Goal: Task Accomplishment & Management: Use online tool/utility

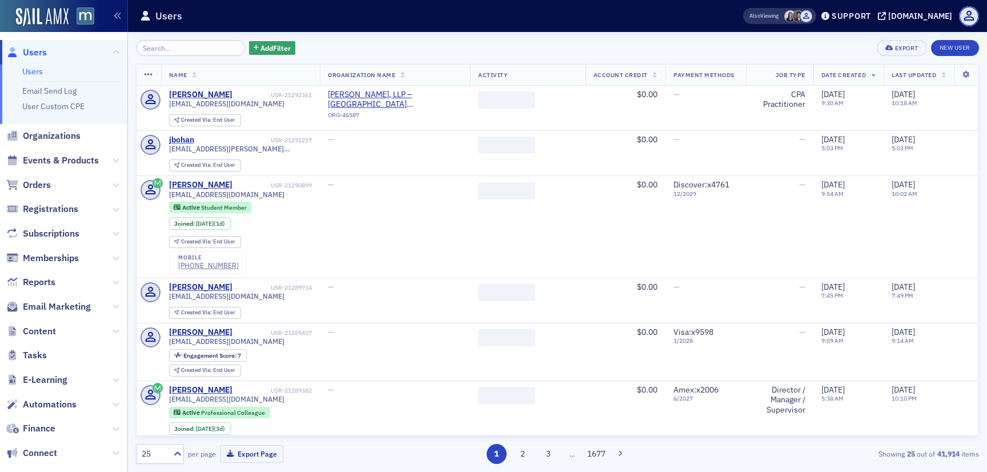
click at [91, 309] on span "Email Marketing" at bounding box center [63, 307] width 127 height 25
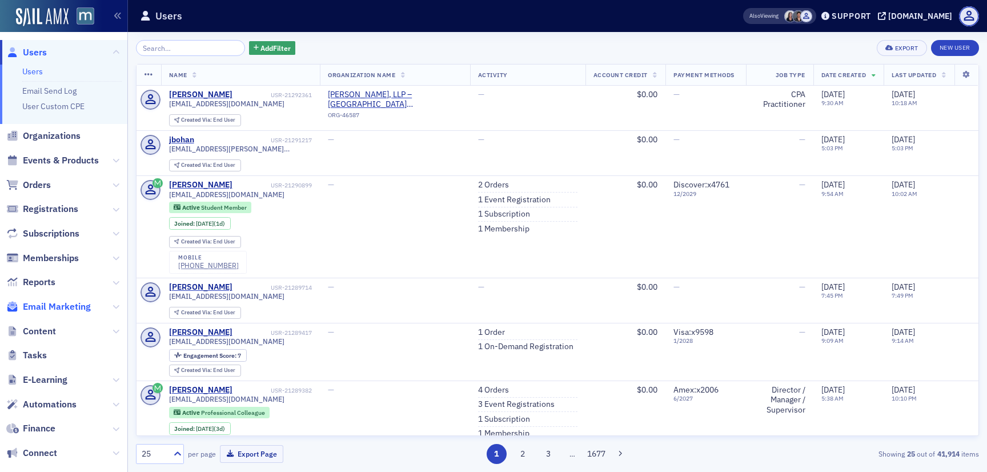
click at [65, 306] on span "Email Marketing" at bounding box center [57, 306] width 68 height 13
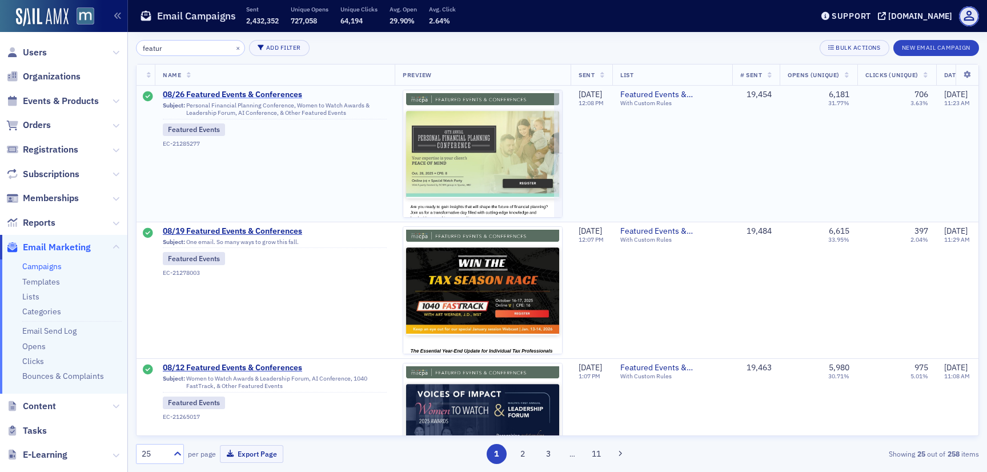
type input "featur"
click at [215, 93] on span "08/26 Featured Events & Conferences" at bounding box center [275, 95] width 224 height 10
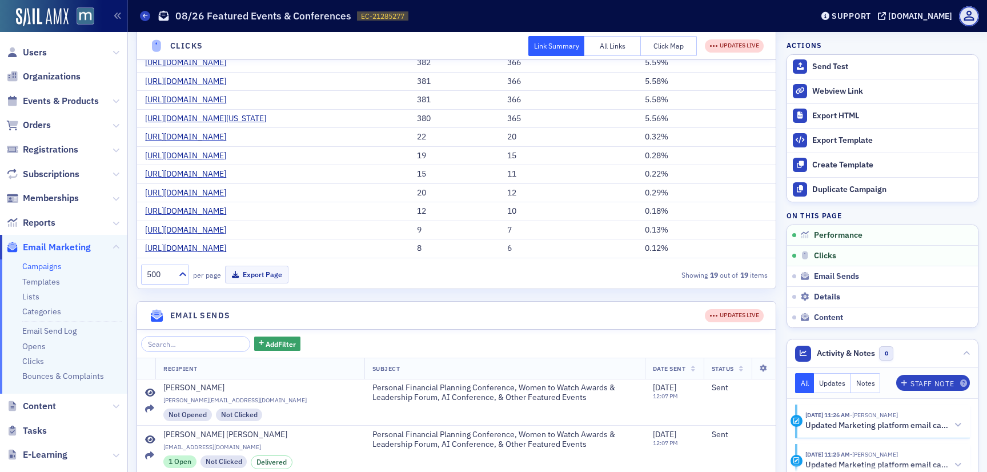
scroll to position [205, 0]
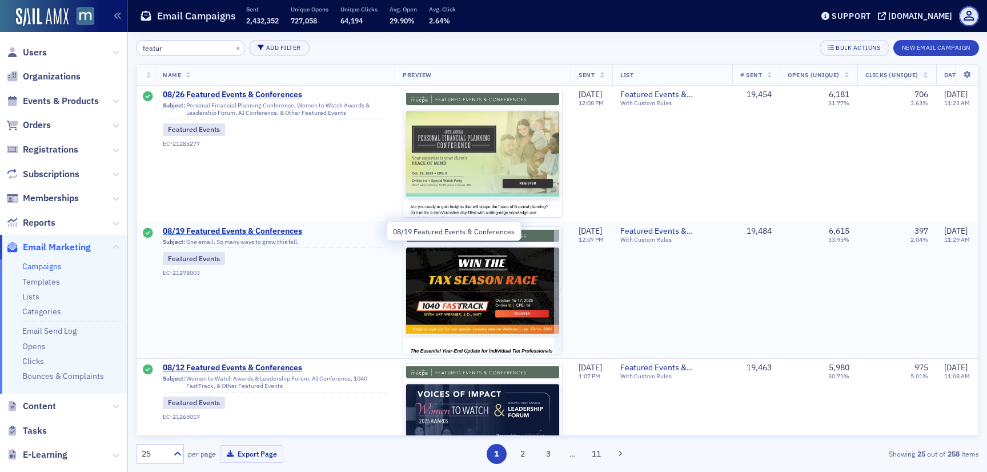
click at [246, 227] on span "08/19 Featured Events & Conferences" at bounding box center [275, 231] width 224 height 10
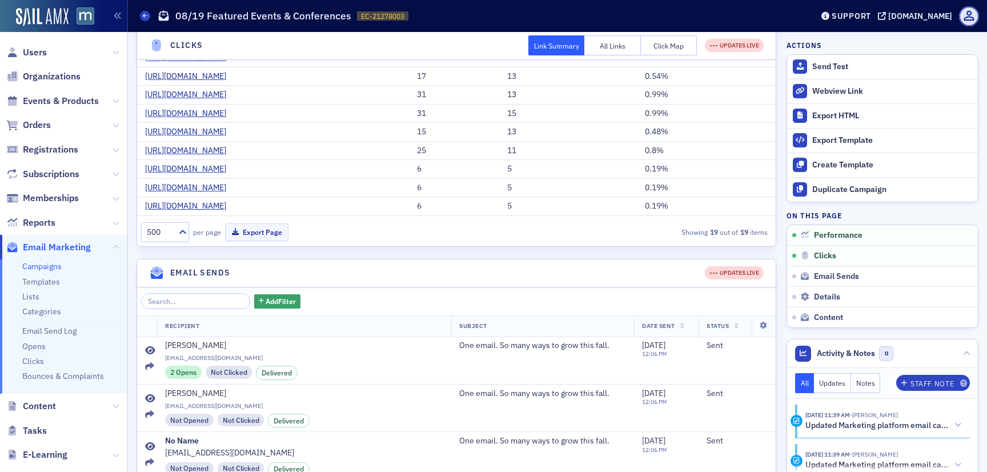
scroll to position [90, 0]
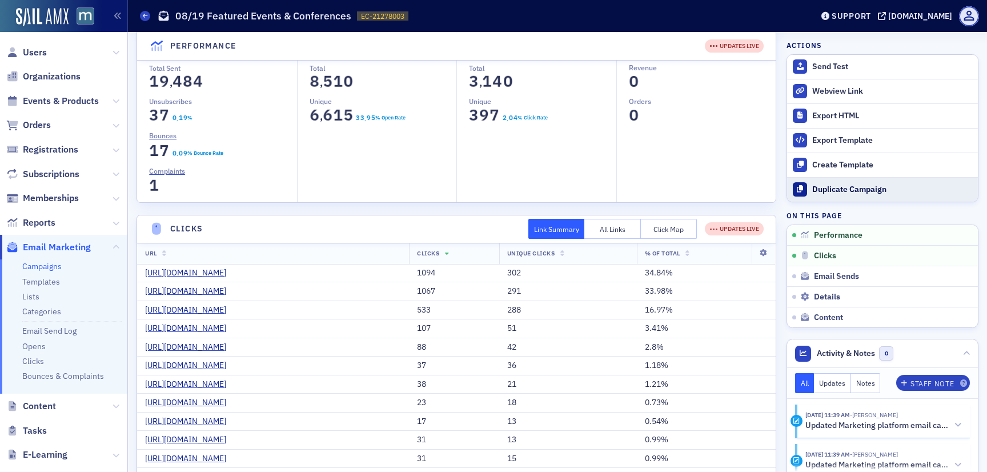
click at [851, 196] on button "Duplicate Campaign" at bounding box center [882, 189] width 191 height 25
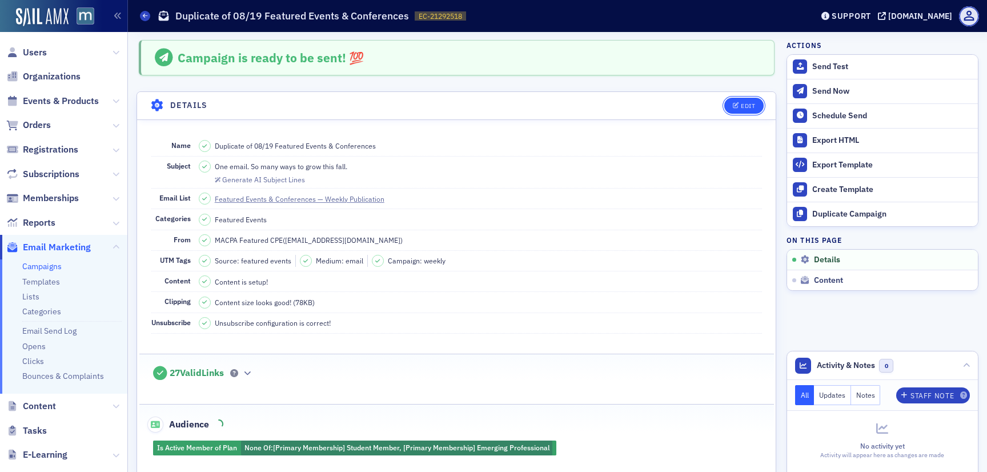
click at [743, 108] on div "Edit" at bounding box center [748, 106] width 14 height 6
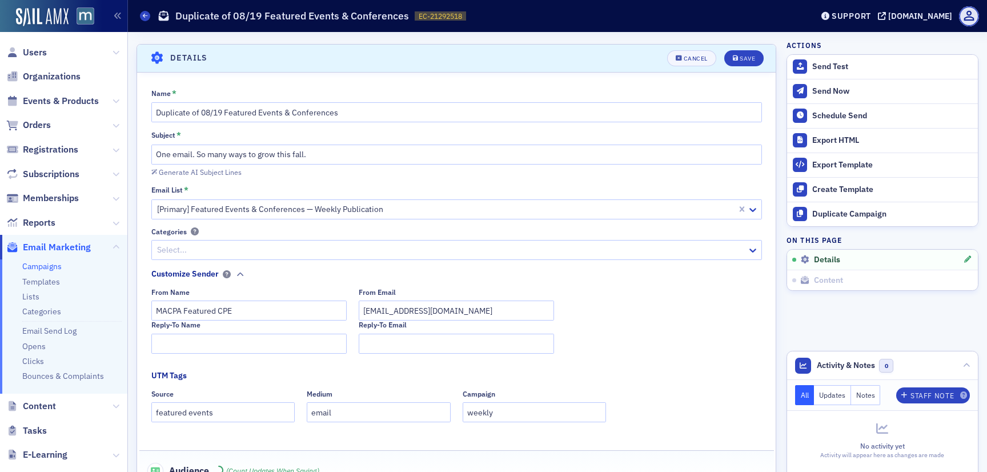
scroll to position [53, 0]
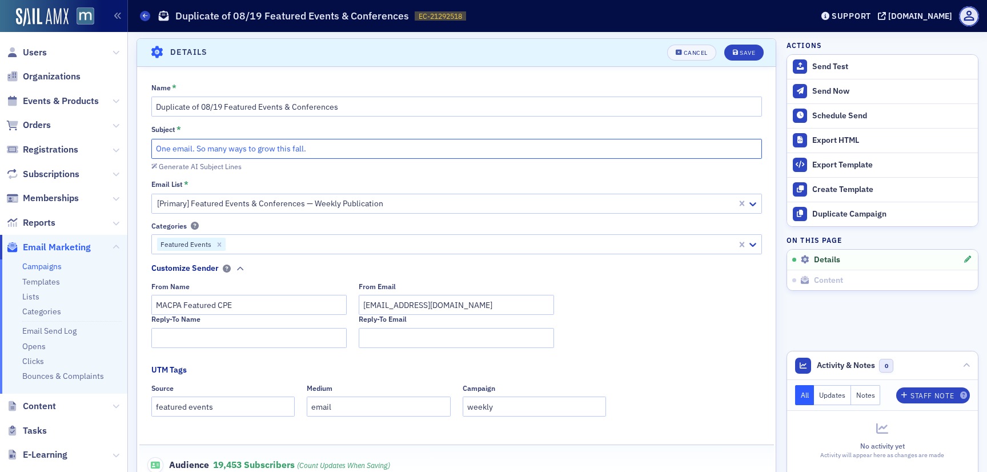
click at [282, 153] on input "One email. So many ways to grow this fall." at bounding box center [456, 149] width 610 height 20
paste input "Hot topics ahead: leadership, AI, tax & beyond"
click at [154, 149] on input "Hot topics ahead: leadership, AI, tax & beyond." at bounding box center [456, 149] width 610 height 20
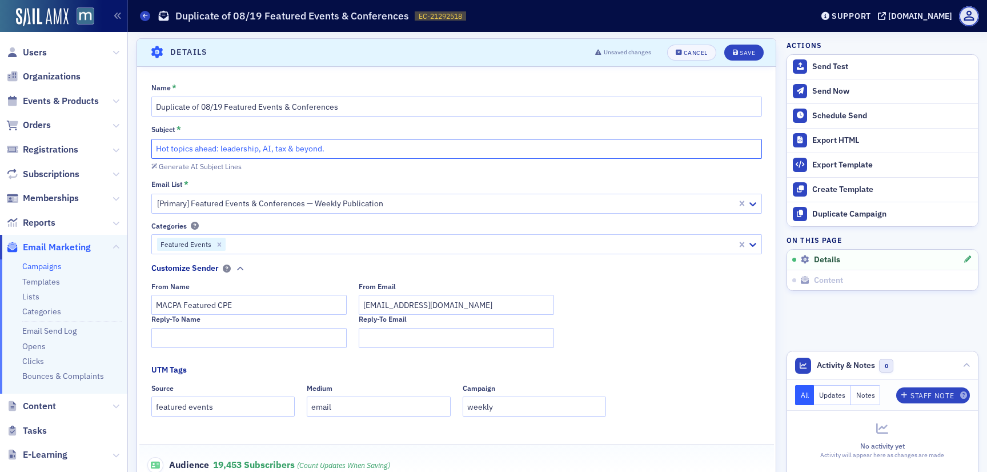
paste input "🚘"
click at [163, 150] on input "🚘Hot topics ahead: leadership, AI, tax & beyond." at bounding box center [456, 149] width 610 height 20
click at [359, 142] on input "🚘 Hot topics ahead: leadership, AI, tax & beyond." at bounding box center [456, 149] width 610 height 20
type input "🚘 Hot topics ahead: leadership, AI, tax & beyond."
drag, startPoint x: 220, startPoint y: 106, endPoint x: 200, endPoint y: 103, distance: 20.2
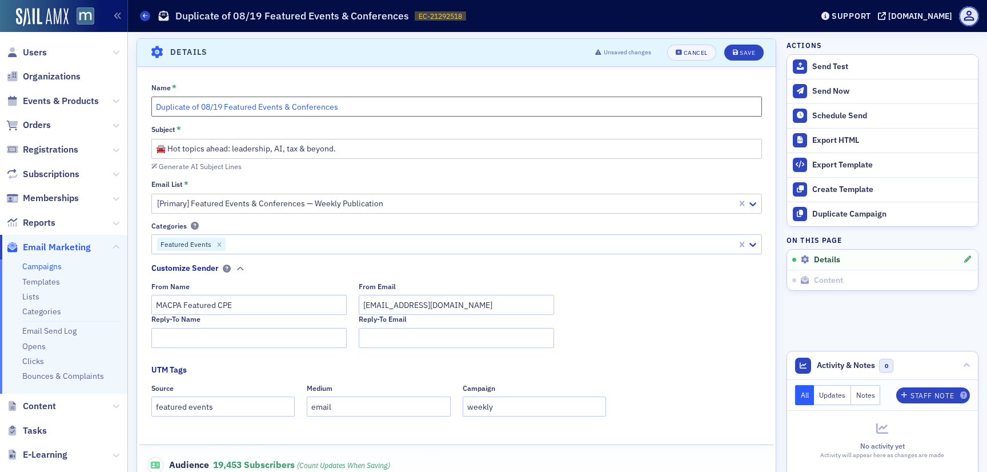
click at [200, 103] on input "Duplicate of 08/19 Featured Events & Conferences" at bounding box center [456, 107] width 610 height 20
drag, startPoint x: 203, startPoint y: 108, endPoint x: 128, endPoint y: 108, distance: 75.4
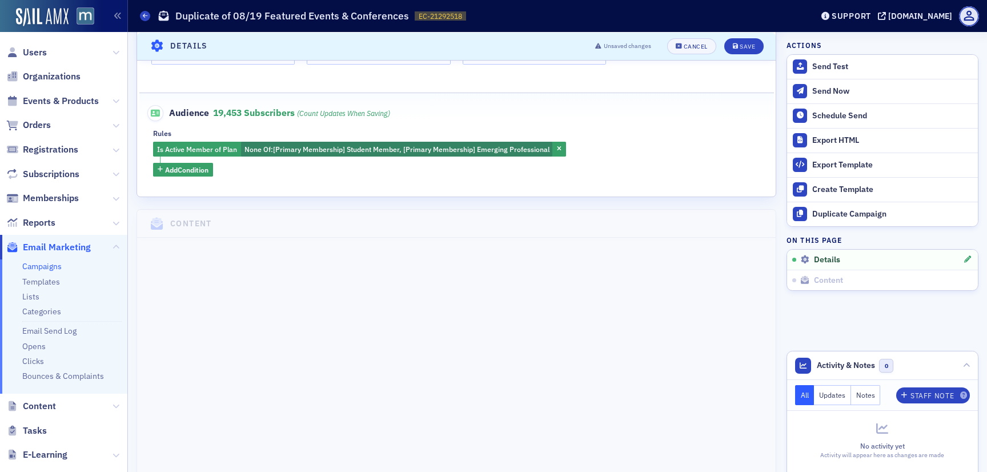
scroll to position [0, 0]
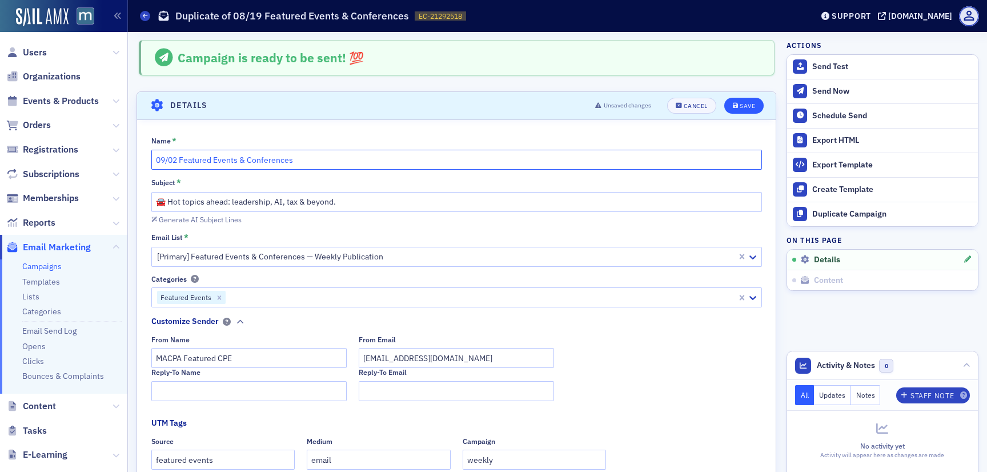
type input "09/02 Featured Events & Conferences"
click at [743, 103] on div "Save" at bounding box center [746, 106] width 15 height 6
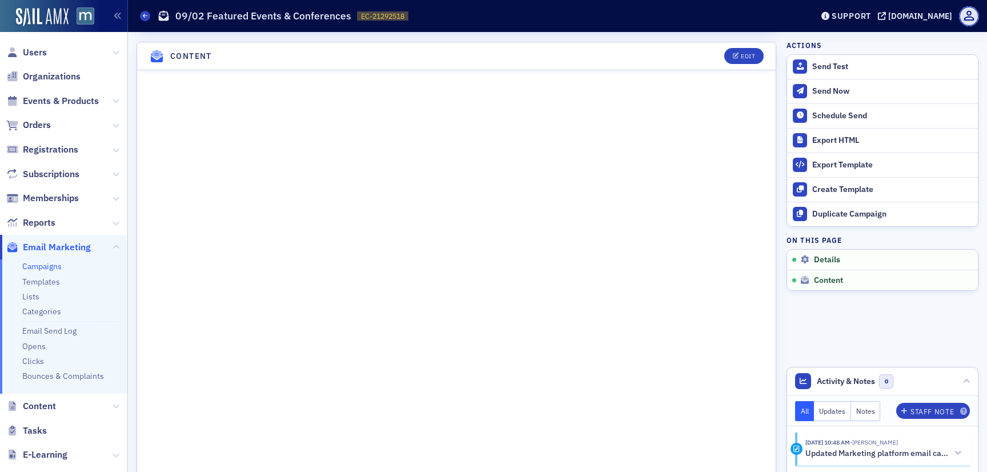
scroll to position [453, 0]
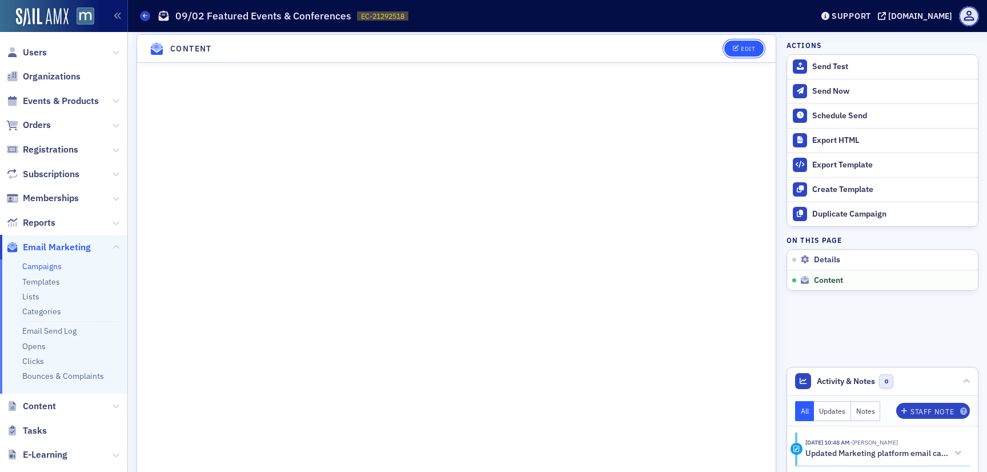
click at [743, 46] on div "Edit" at bounding box center [748, 49] width 14 height 6
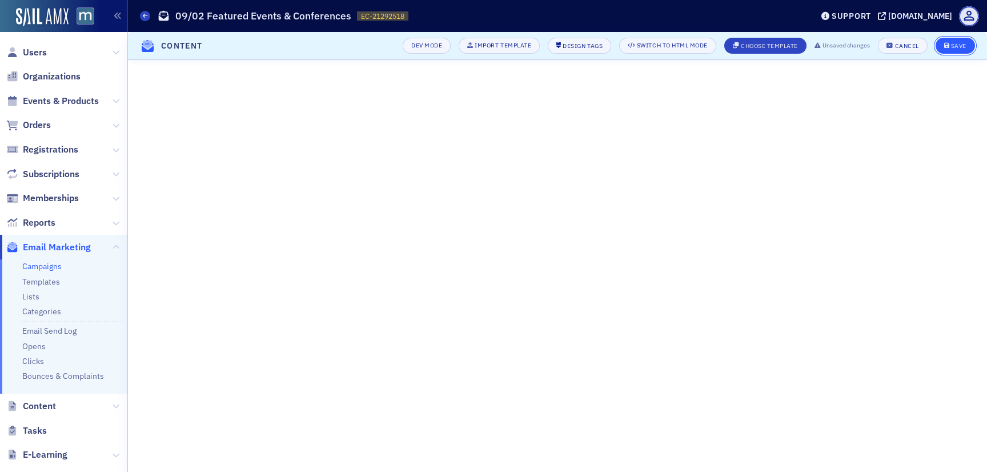
click at [951, 43] on div "Save" at bounding box center [958, 46] width 15 height 6
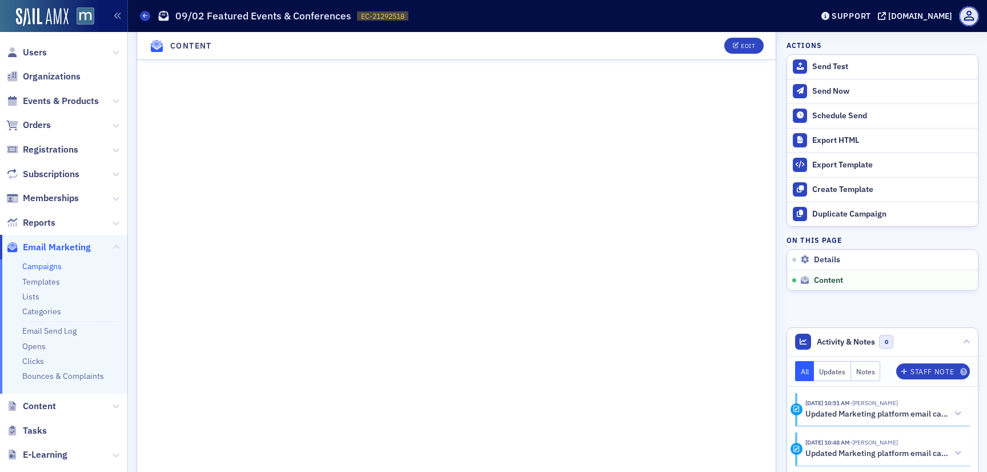
scroll to position [571, 0]
click at [745, 31] on header "Campaigns 09/02 Featured Events & Conferences EC-21292518 21292518 Support [DOM…" at bounding box center [557, 16] width 859 height 32
click at [745, 55] on header "Content Edit" at bounding box center [456, 46] width 638 height 28
click at [744, 50] on button "Edit" at bounding box center [743, 46] width 39 height 16
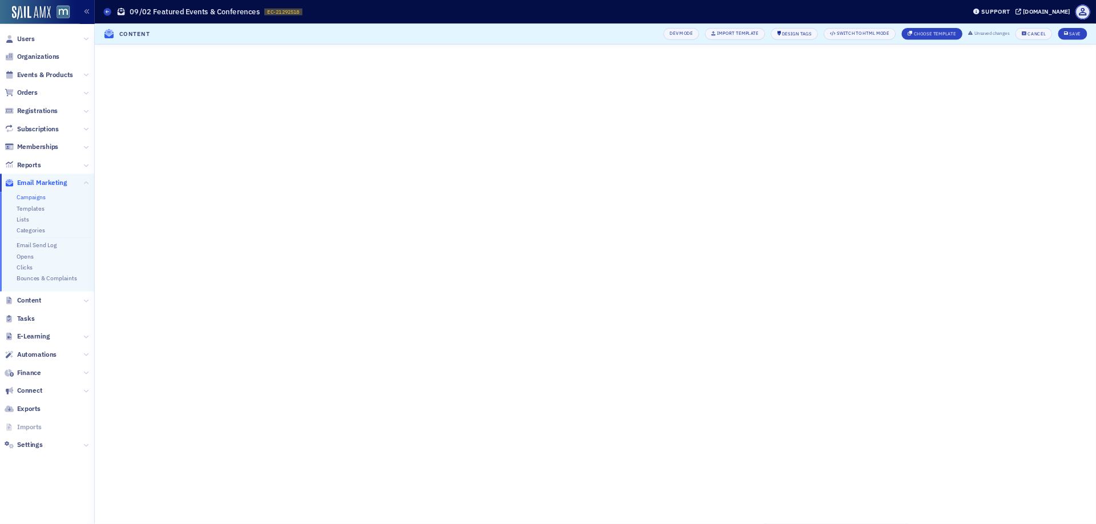
scroll to position [0, 0]
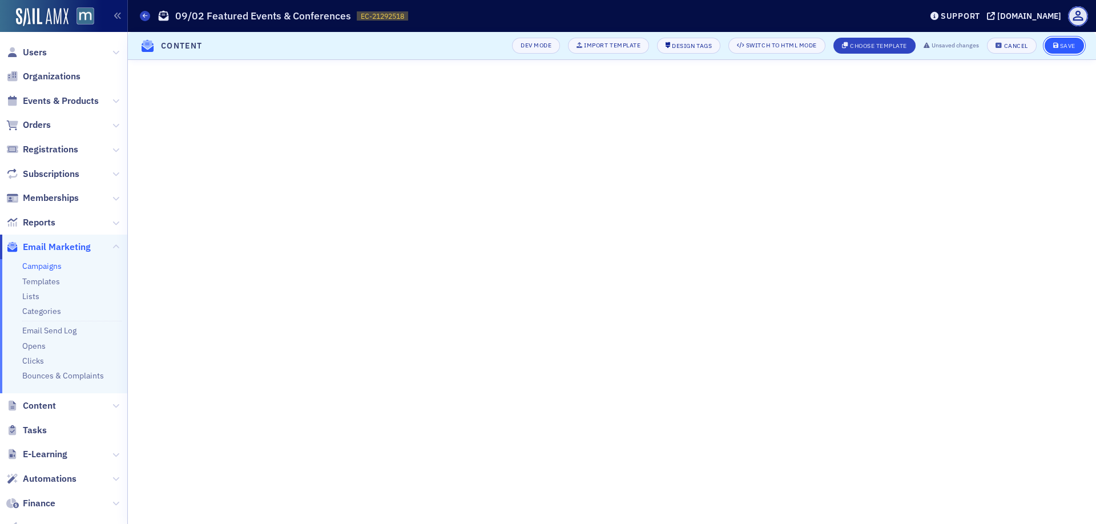
click at [986, 51] on button "Save" at bounding box center [1064, 46] width 39 height 16
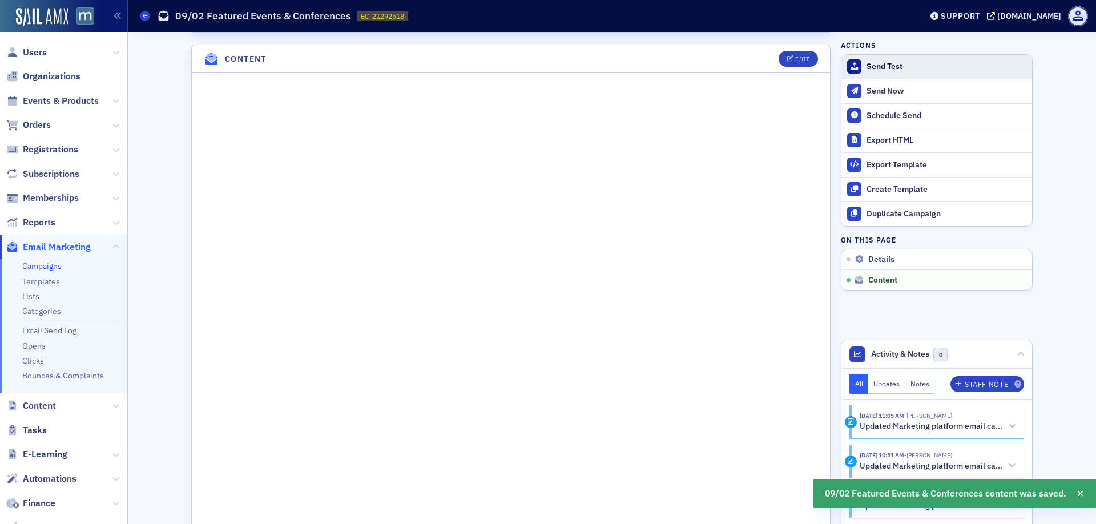
scroll to position [444, 0]
click at [888, 73] on button "Send Test" at bounding box center [937, 67] width 191 height 24
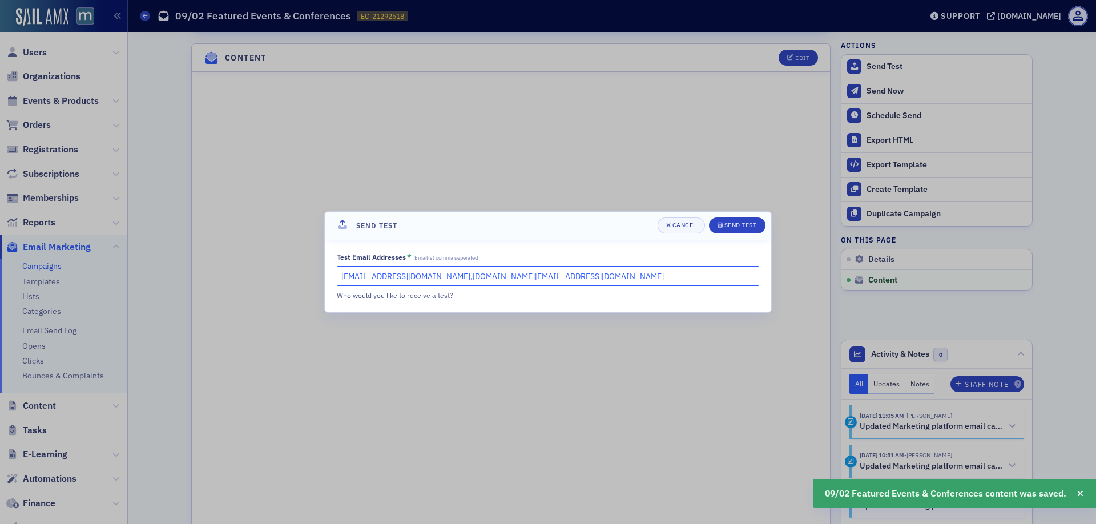
drag, startPoint x: 576, startPoint y: 275, endPoint x: 447, endPoint y: 276, distance: 128.5
click at [447, 276] on input "[EMAIL_ADDRESS][DOMAIN_NAME],[DOMAIN_NAME][EMAIL_ADDRESS][DOMAIN_NAME]" at bounding box center [548, 276] width 423 height 20
type input "[EMAIL_ADDRESS][DOMAIN_NAME]"
click at [738, 231] on button "Send Test" at bounding box center [737, 226] width 57 height 16
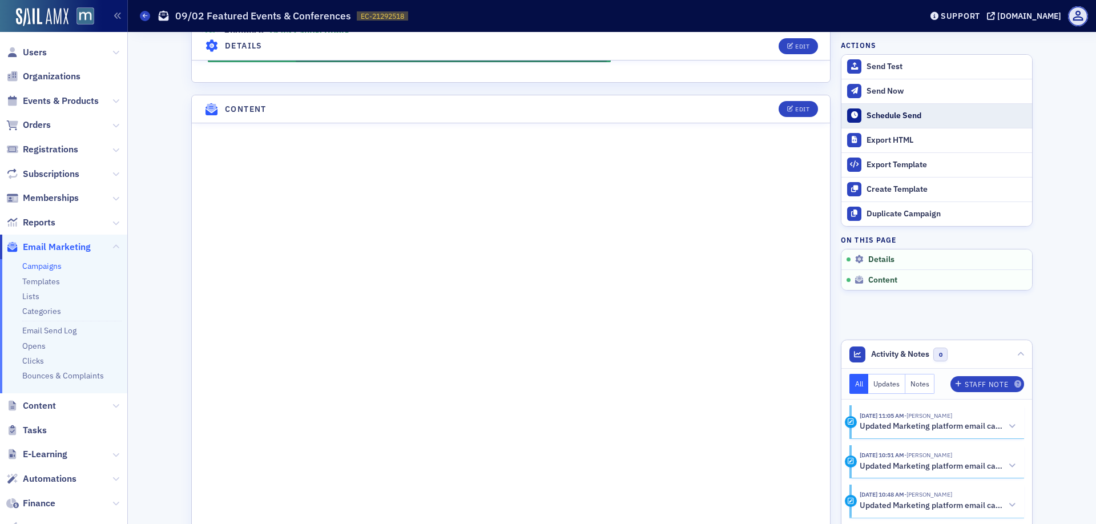
click at [905, 117] on div "Schedule Send" at bounding box center [947, 116] width 160 height 10
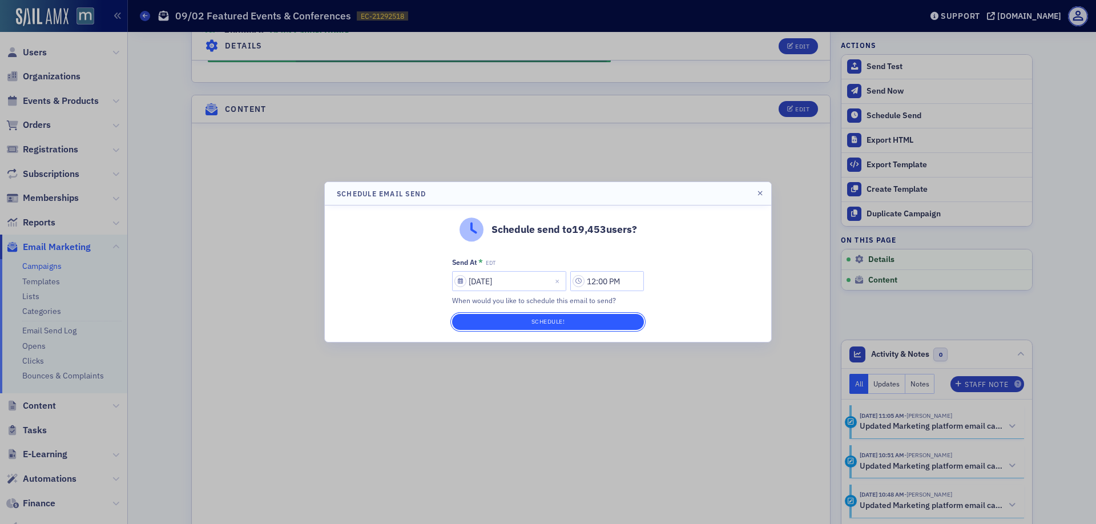
click at [584, 323] on button "Schedule!" at bounding box center [548, 322] width 192 height 16
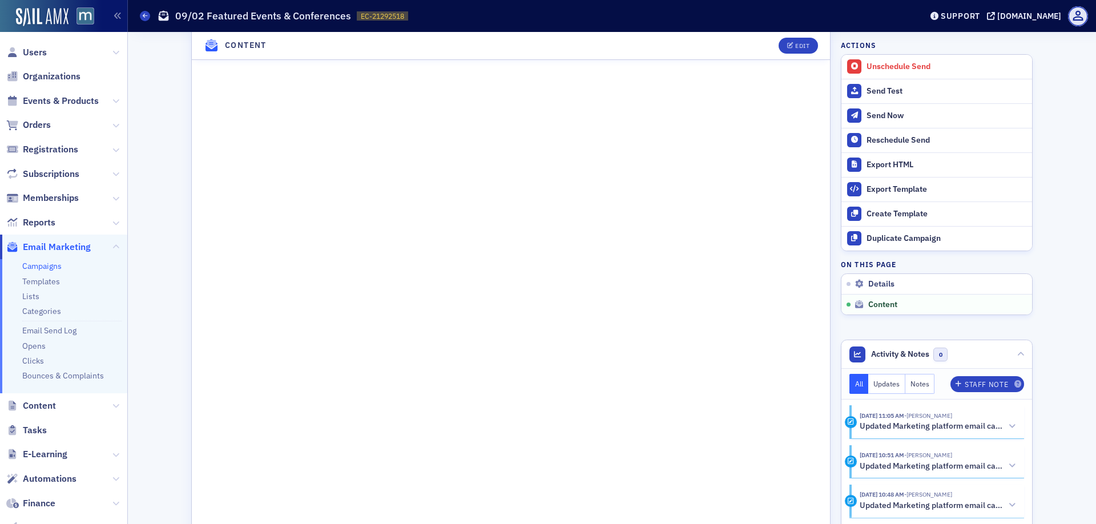
scroll to position [762, 0]
